Goal: Book appointment/travel/reservation

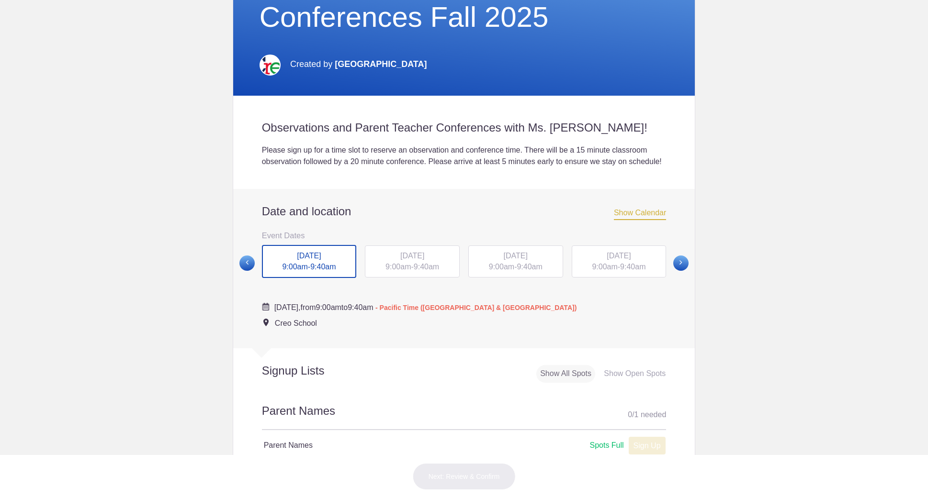
scroll to position [186, 0]
click at [639, 382] on div "Show Open Spots" at bounding box center [634, 373] width 69 height 18
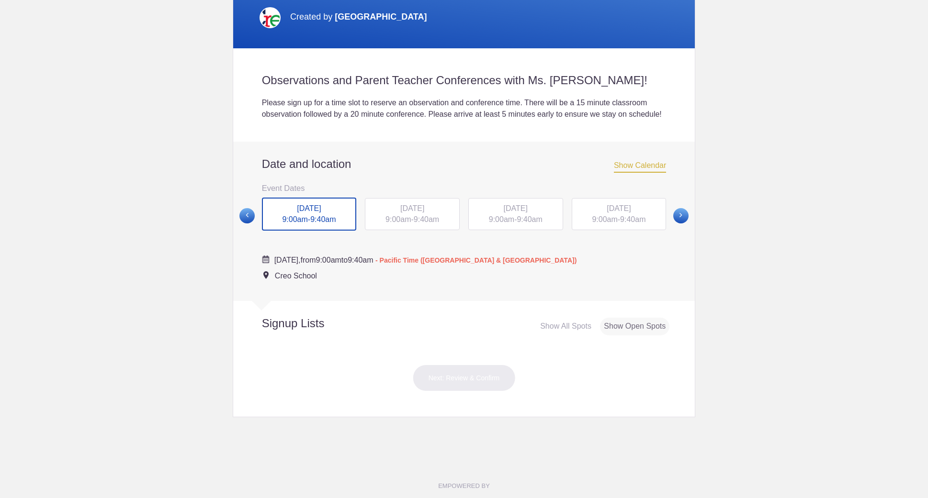
scroll to position [231, 0]
click at [572, 337] on div "Show All Spots" at bounding box center [565, 328] width 59 height 18
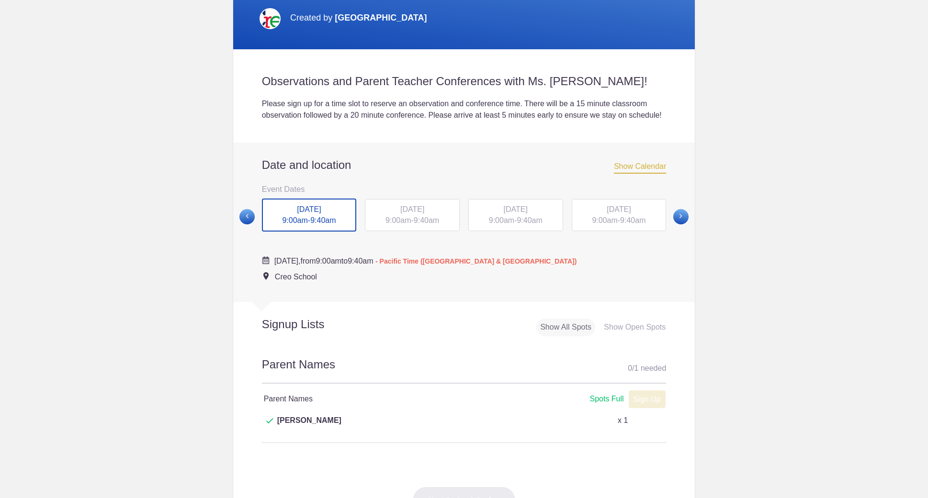
click at [633, 336] on div "Show Open Spots" at bounding box center [634, 328] width 69 height 18
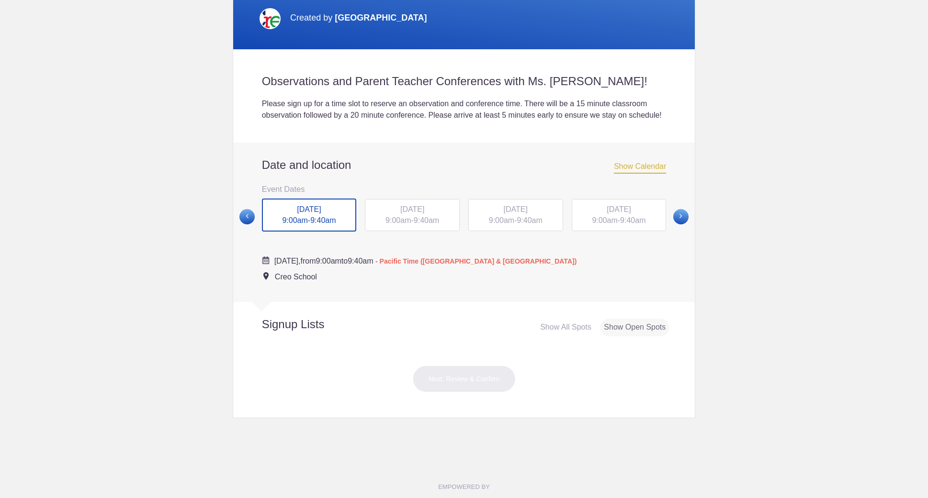
click at [399, 226] on div "TUE, Oct 21, 2025 9:00am - 9:40am" at bounding box center [412, 215] width 95 height 33
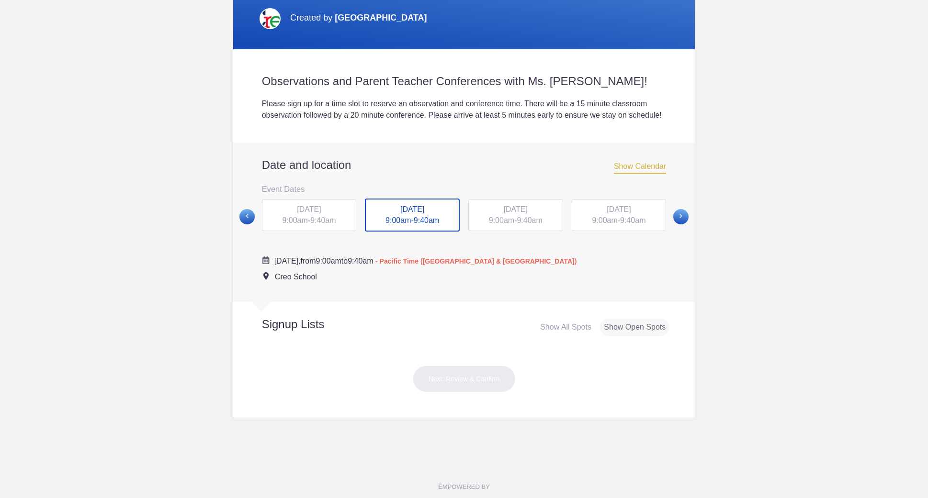
click at [521, 225] on span "9:40am" at bounding box center [529, 220] width 25 height 8
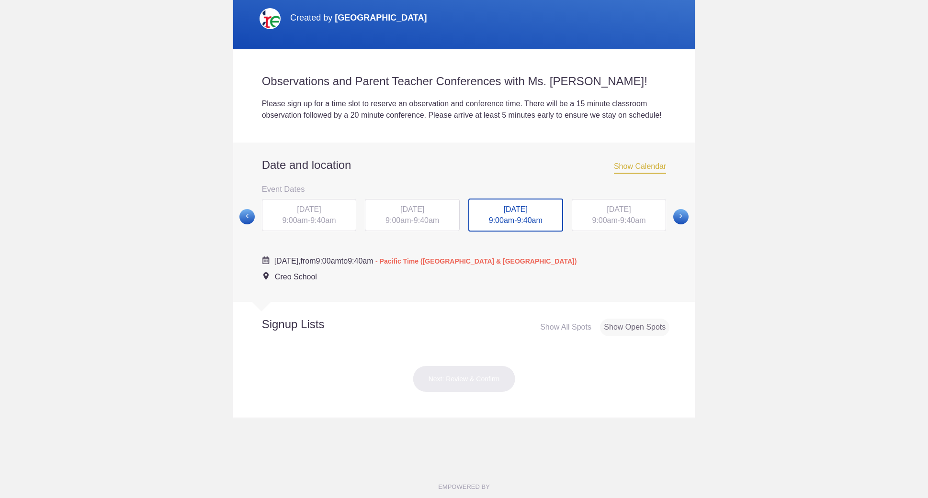
click at [633, 227] on div "FRI, Oct 24, 2025 9:00am - 9:40am" at bounding box center [619, 215] width 95 height 33
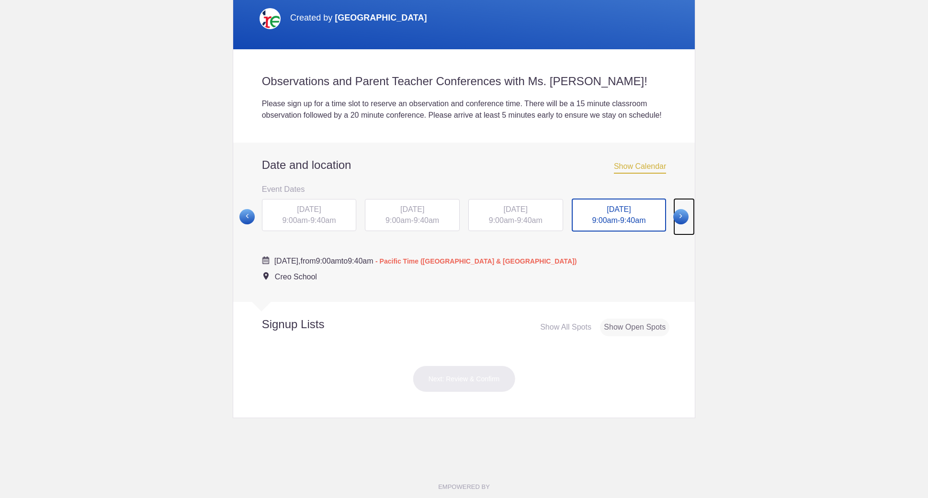
click at [682, 225] on span at bounding box center [680, 216] width 15 height 15
click at [296, 224] on span "9:00am" at bounding box center [294, 220] width 25 height 8
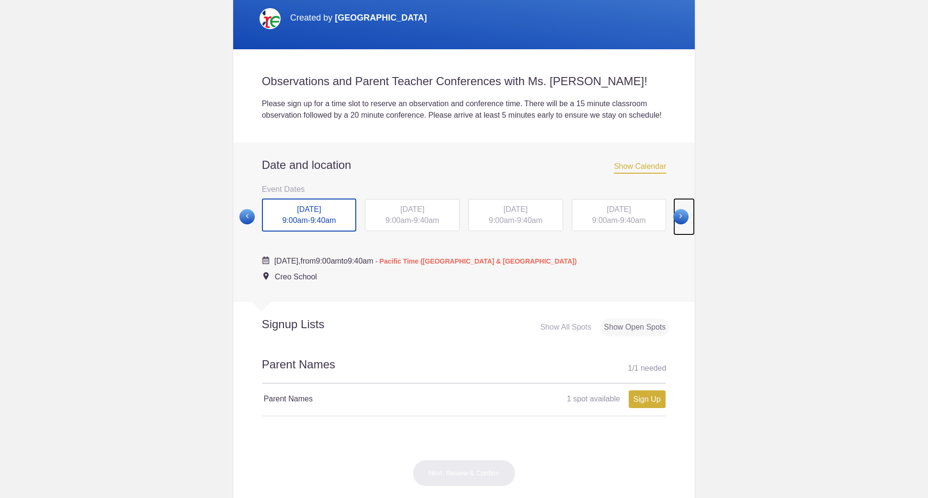
click at [679, 225] on span at bounding box center [680, 216] width 15 height 15
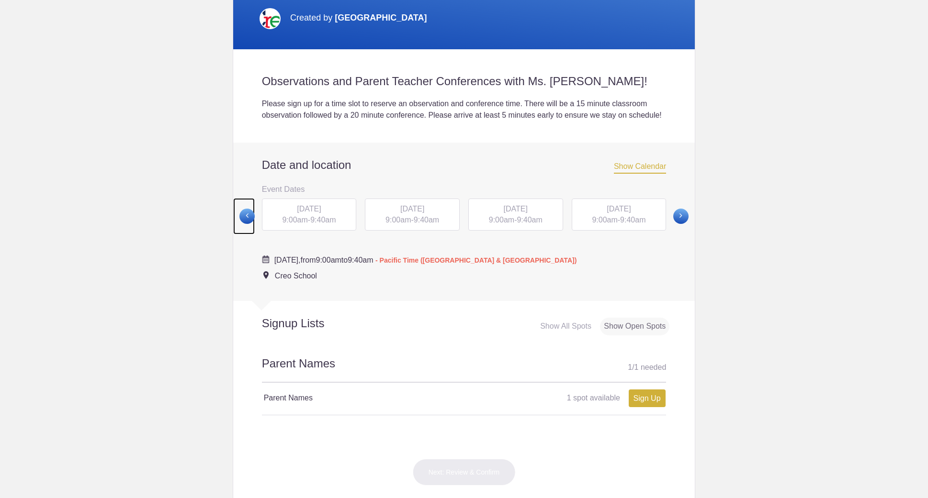
click at [246, 224] on span at bounding box center [246, 216] width 15 height 15
click at [246, 225] on span at bounding box center [246, 216] width 15 height 15
click at [635, 224] on span "9:40am" at bounding box center [632, 220] width 25 height 8
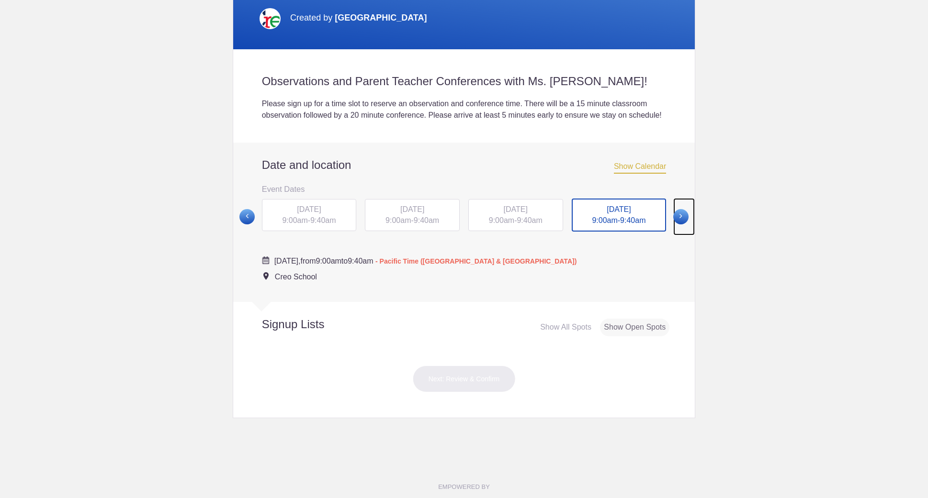
click at [677, 225] on span at bounding box center [680, 216] width 15 height 15
click at [333, 227] on div "MON, Oct 27, 2025 9:00am - 9:40am" at bounding box center [309, 215] width 95 height 33
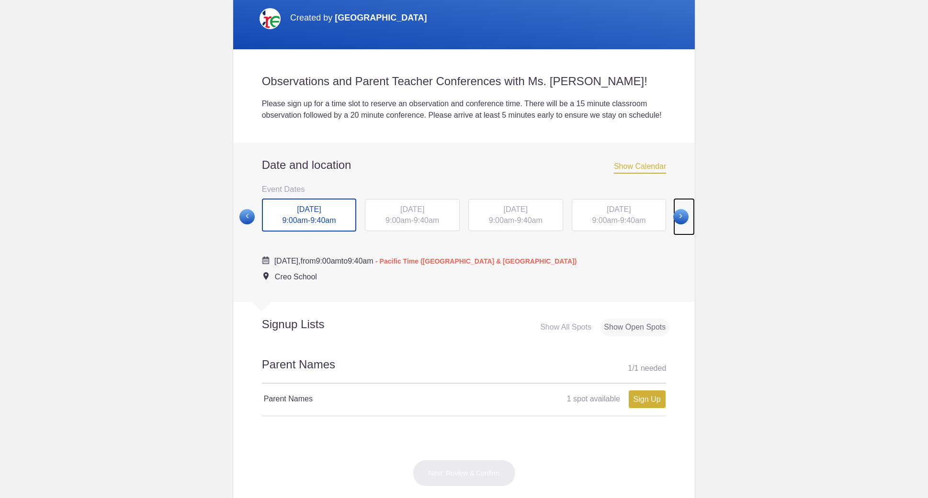
click at [678, 225] on span at bounding box center [680, 216] width 15 height 15
click at [429, 224] on span "9:40am" at bounding box center [426, 220] width 25 height 8
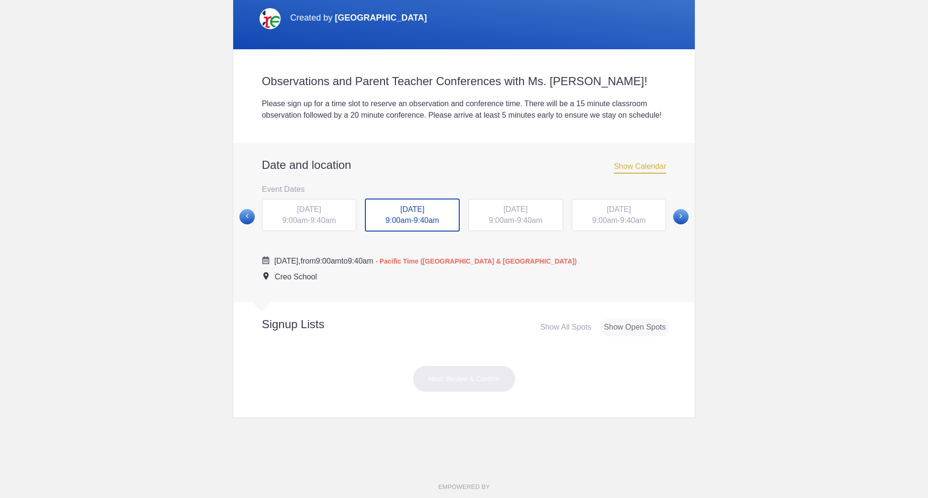
click at [321, 214] on span "FRI, Oct 31, 2025" at bounding box center [309, 209] width 24 height 8
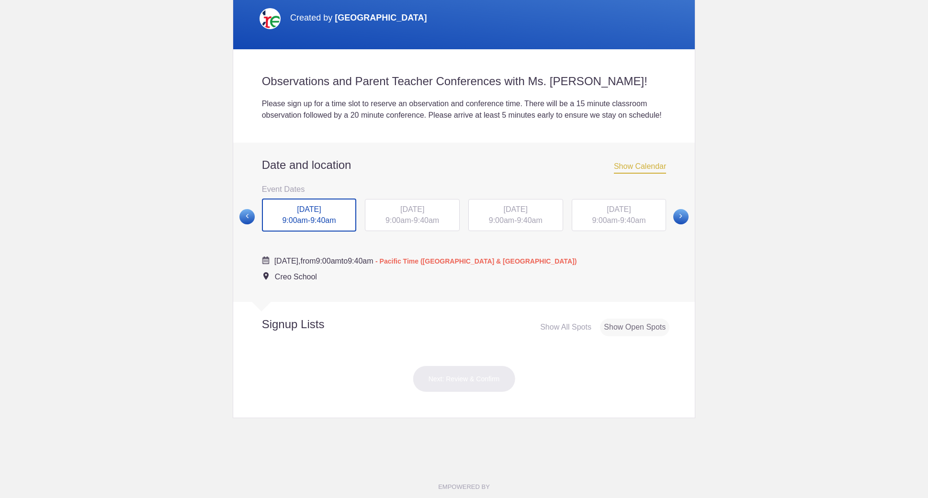
click at [511, 214] on span "TUE, Nov 4, 2025" at bounding box center [516, 209] width 24 height 8
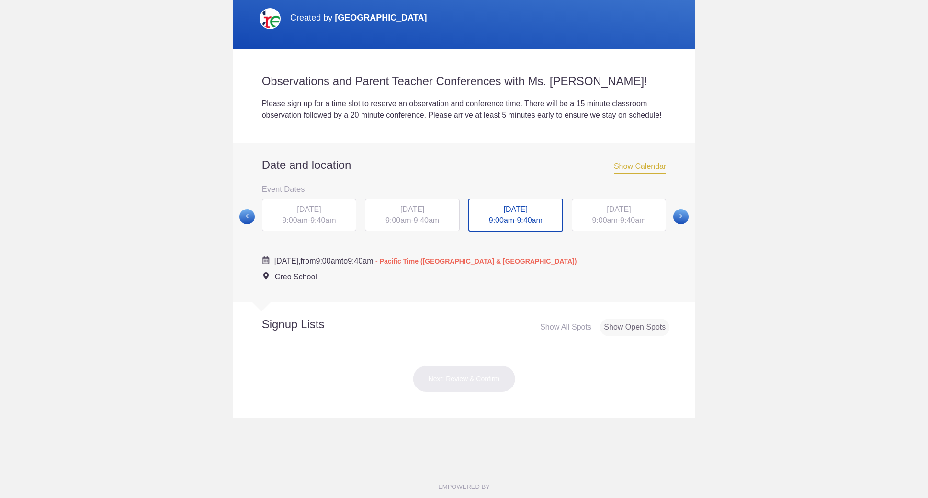
click at [603, 225] on span "9:00am" at bounding box center [604, 220] width 25 height 8
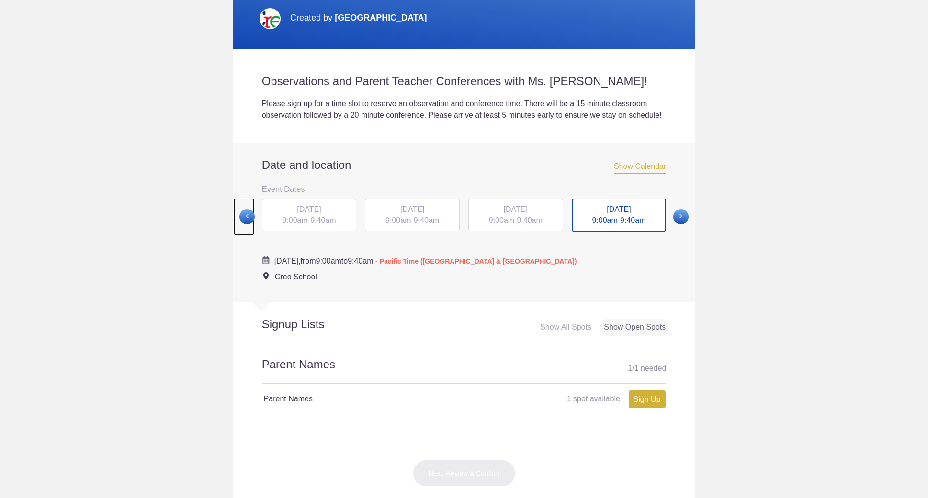
click at [242, 225] on span at bounding box center [246, 216] width 15 height 15
click at [242, 224] on span at bounding box center [246, 216] width 15 height 15
click at [245, 224] on span at bounding box center [246, 216] width 15 height 15
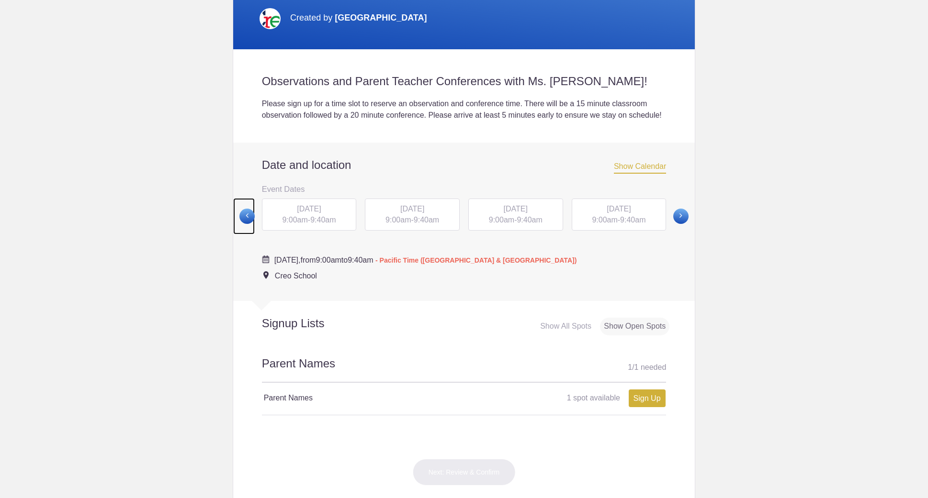
click at [244, 224] on span at bounding box center [246, 216] width 15 height 15
click at [283, 405] on h4 "Parent Names" at bounding box center [364, 399] width 200 height 11
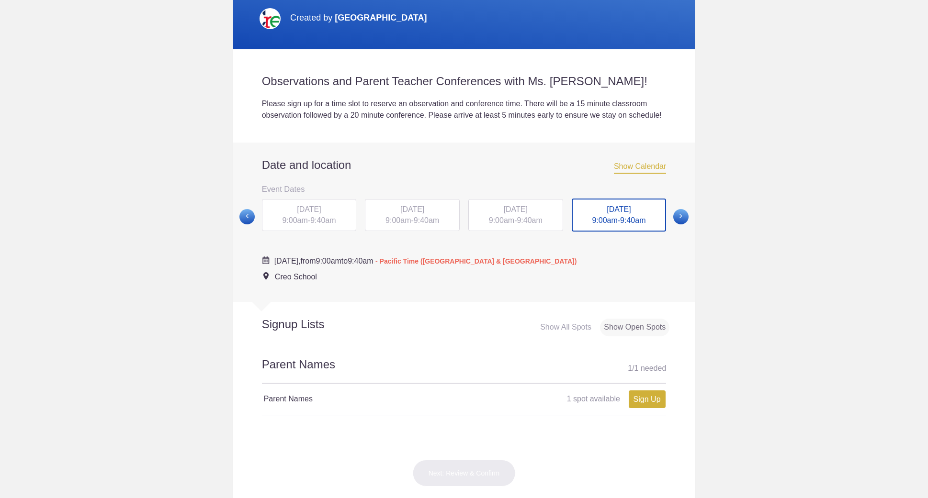
scroll to position [258, 0]
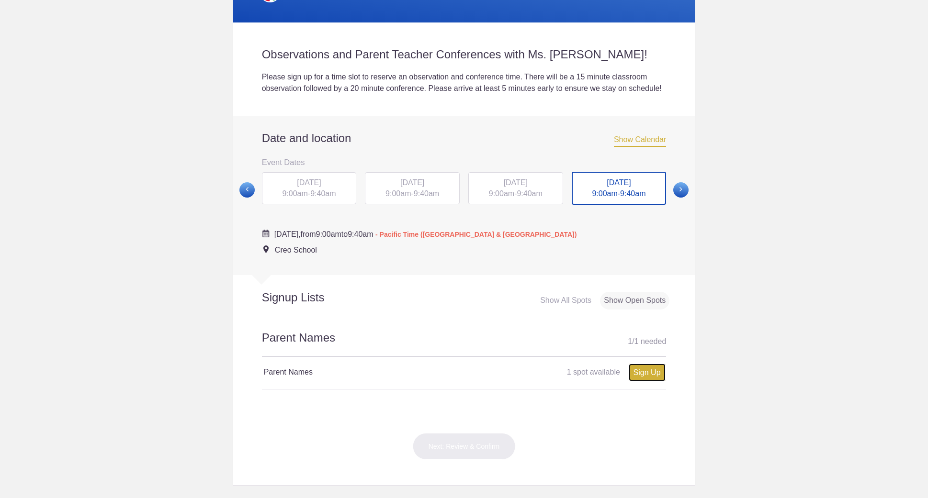
click at [655, 382] on link "Sign Up" at bounding box center [647, 373] width 37 height 18
type input "1"
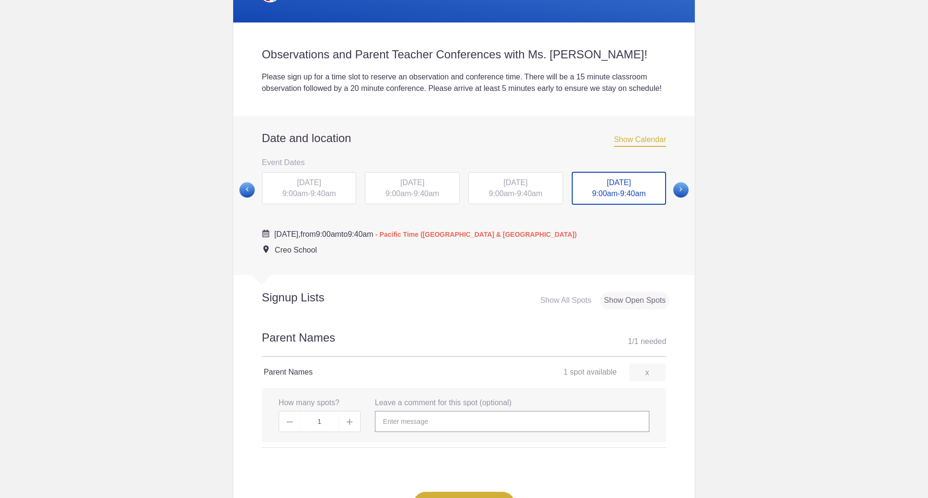
click at [419, 432] on input "text" at bounding box center [512, 421] width 274 height 21
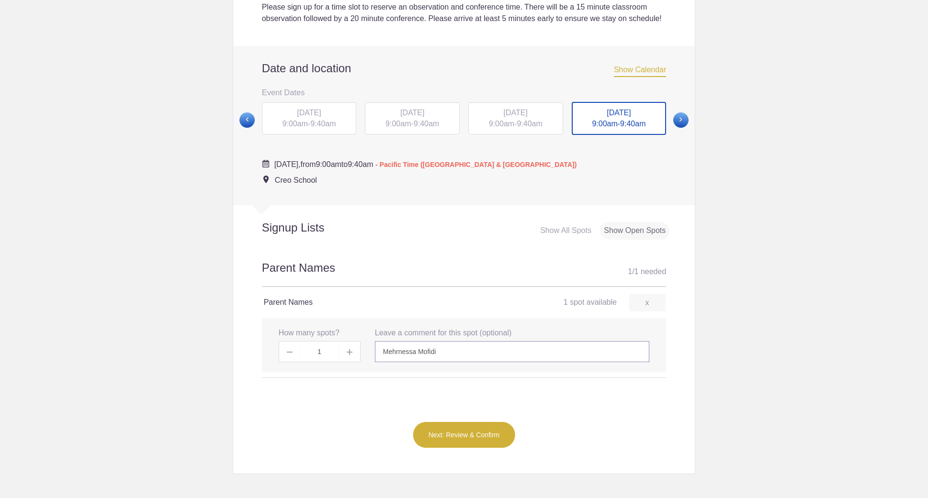
scroll to position [329, 0]
type input "Mehrnessa Mofidi"
click at [473, 446] on button "Next: Review & Confirm" at bounding box center [464, 434] width 103 height 27
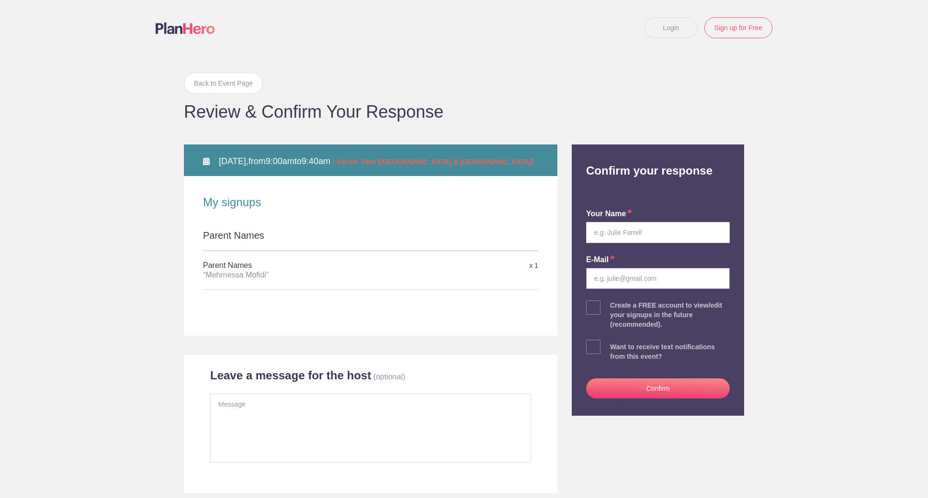
type input "Mehrnessa Mofidi"
click at [256, 420] on textarea at bounding box center [370, 428] width 321 height 69
click at [269, 427] on textarea at bounding box center [370, 428] width 321 height 69
type textarea "Max Mohammadi's Mom :)"
click at [620, 232] on input "text" at bounding box center [658, 232] width 144 height 21
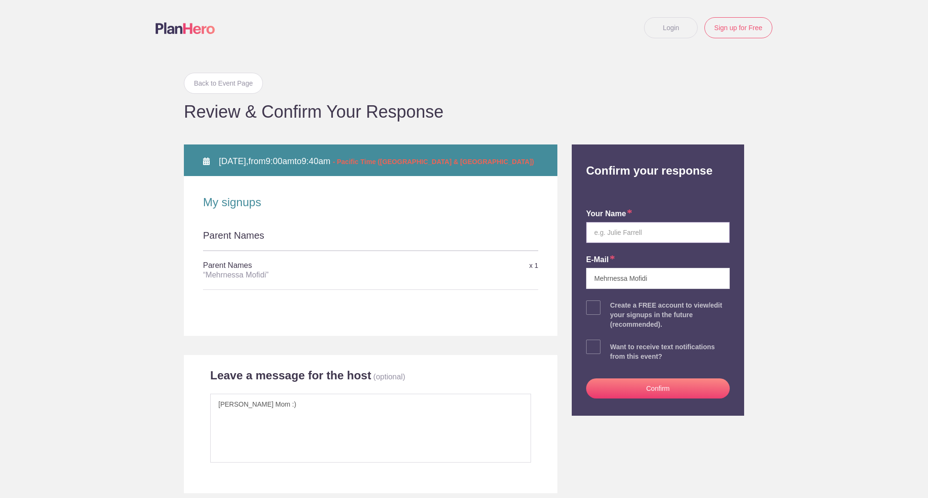
type input "Mehrnessa Mofidi"
click at [655, 282] on input "Mehrnessa Mofidi" at bounding box center [658, 278] width 144 height 21
click at [656, 280] on input "Mehrnessa Mofidi" at bounding box center [658, 278] width 144 height 21
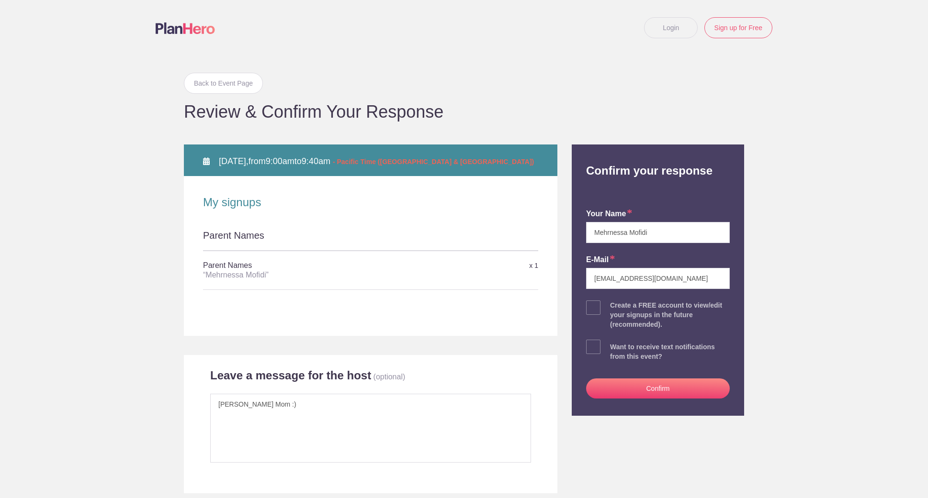
type input "mehrnessa@gmail.com"
click at [778, 272] on body "Login Sign up for Free Login Back to Event Page Back to Event Page Review & Con…" at bounding box center [464, 249] width 928 height 498
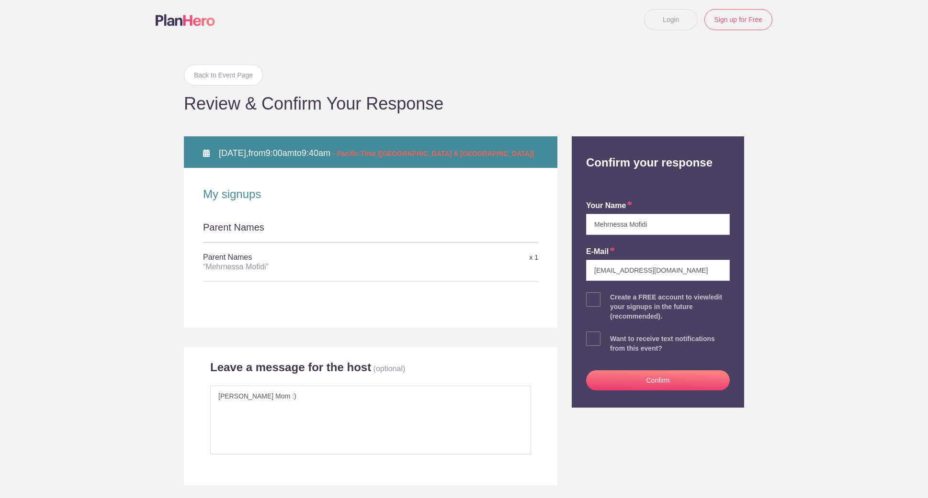
scroll to position [10, 0]
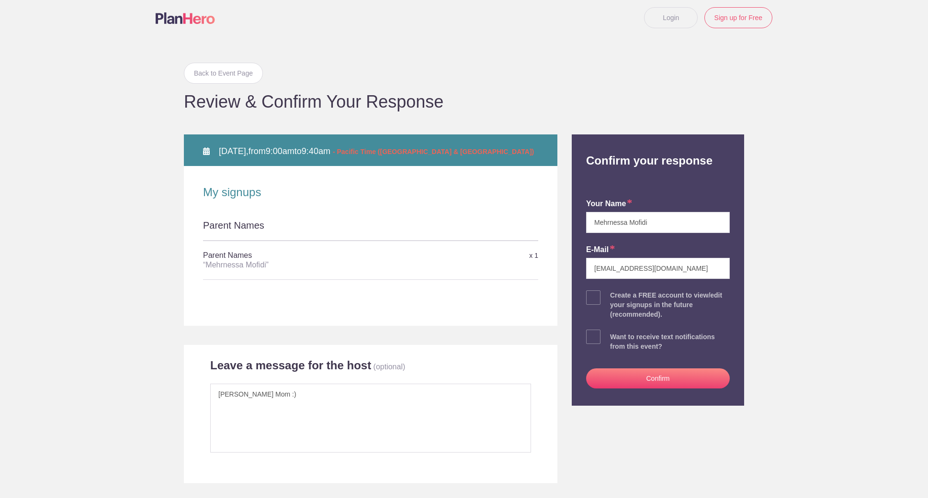
click at [669, 381] on button "Confirm" at bounding box center [658, 379] width 144 height 20
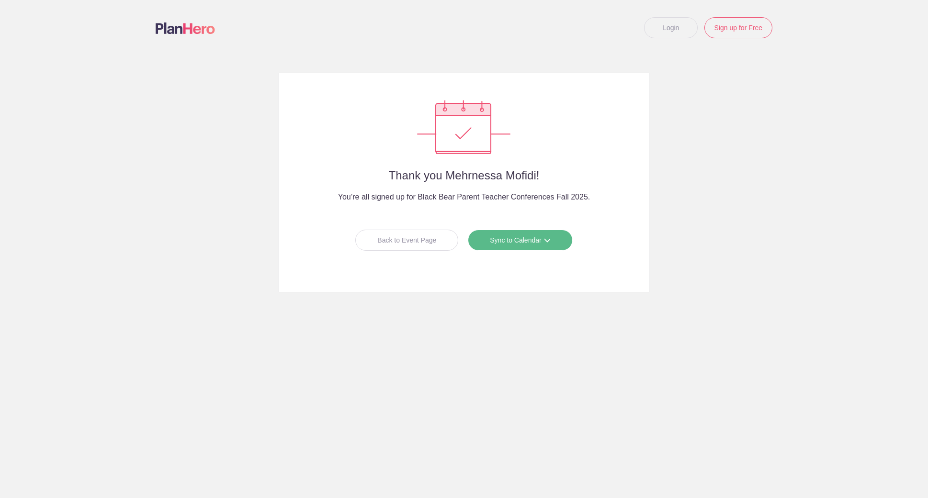
click at [517, 240] on link "Sync to Calendar" at bounding box center [520, 240] width 104 height 21
click at [522, 294] on link "Apple iCal" at bounding box center [516, 300] width 85 height 19
